Goal: Task Accomplishment & Management: Use online tool/utility

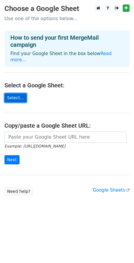
click at [10, 93] on link "Select..." at bounding box center [15, 97] width 22 height 9
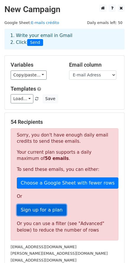
click at [44, 209] on link "Sign up for a plan" at bounding box center [42, 209] width 50 height 11
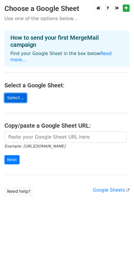
click at [21, 93] on link "Select..." at bounding box center [15, 97] width 22 height 9
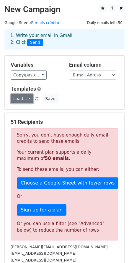
click at [24, 98] on link "Load..." at bounding box center [22, 98] width 23 height 9
click at [49, 36] on div "1. Write your email in Gmail 2. Click Send" at bounding box center [64, 39] width 117 height 14
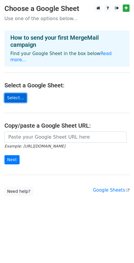
click at [21, 93] on link "Select..." at bounding box center [15, 97] width 22 height 9
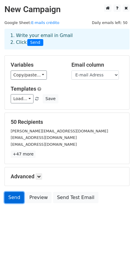
click at [16, 201] on link "Send" at bounding box center [14, 197] width 20 height 11
